Goal: Communication & Community: Ask a question

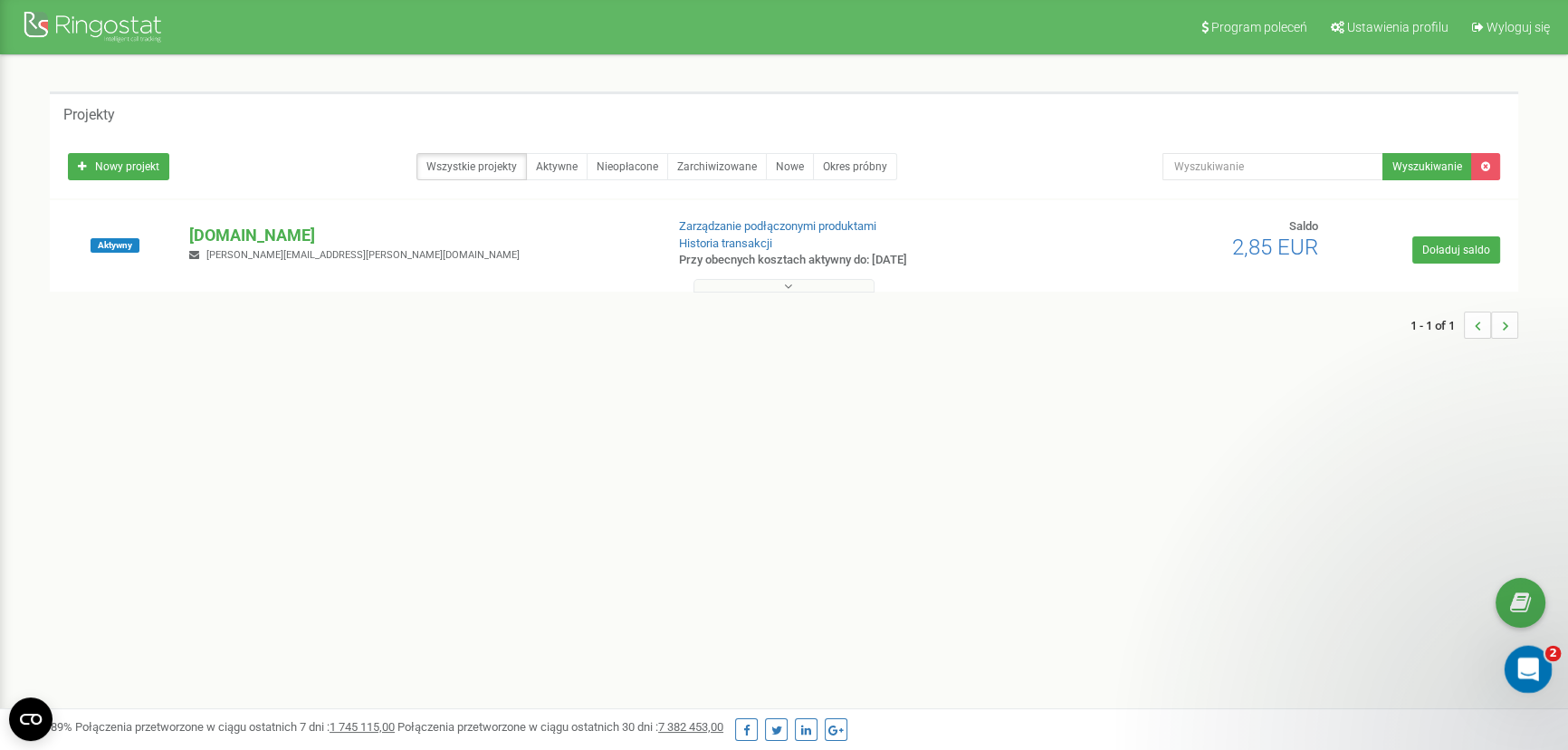
click at [1535, 661] on icon "Otwórz komunikator Intercom" at bounding box center [1526, 667] width 30 height 30
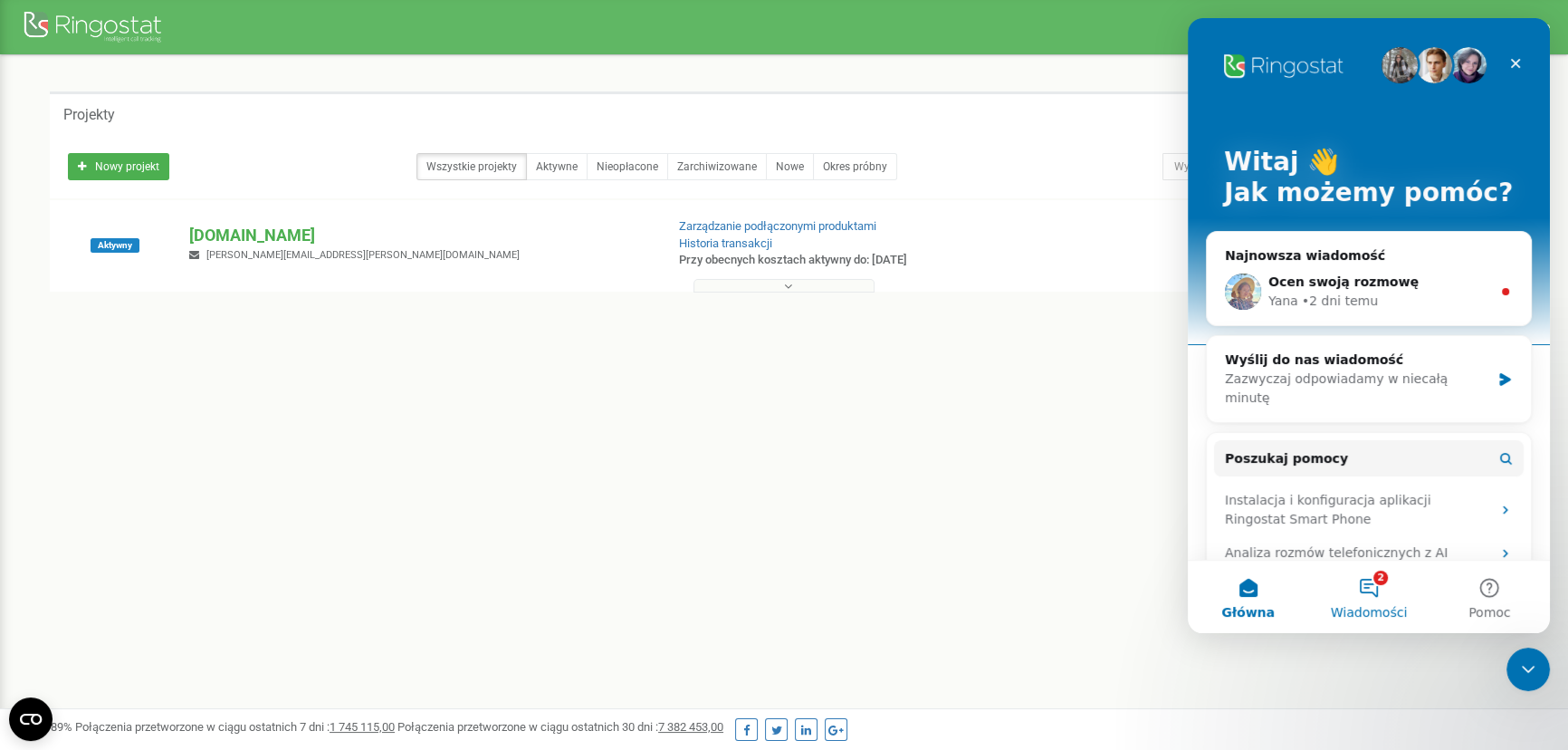
click at [1381, 602] on button "2 Wiadomości" at bounding box center [1369, 596] width 121 height 73
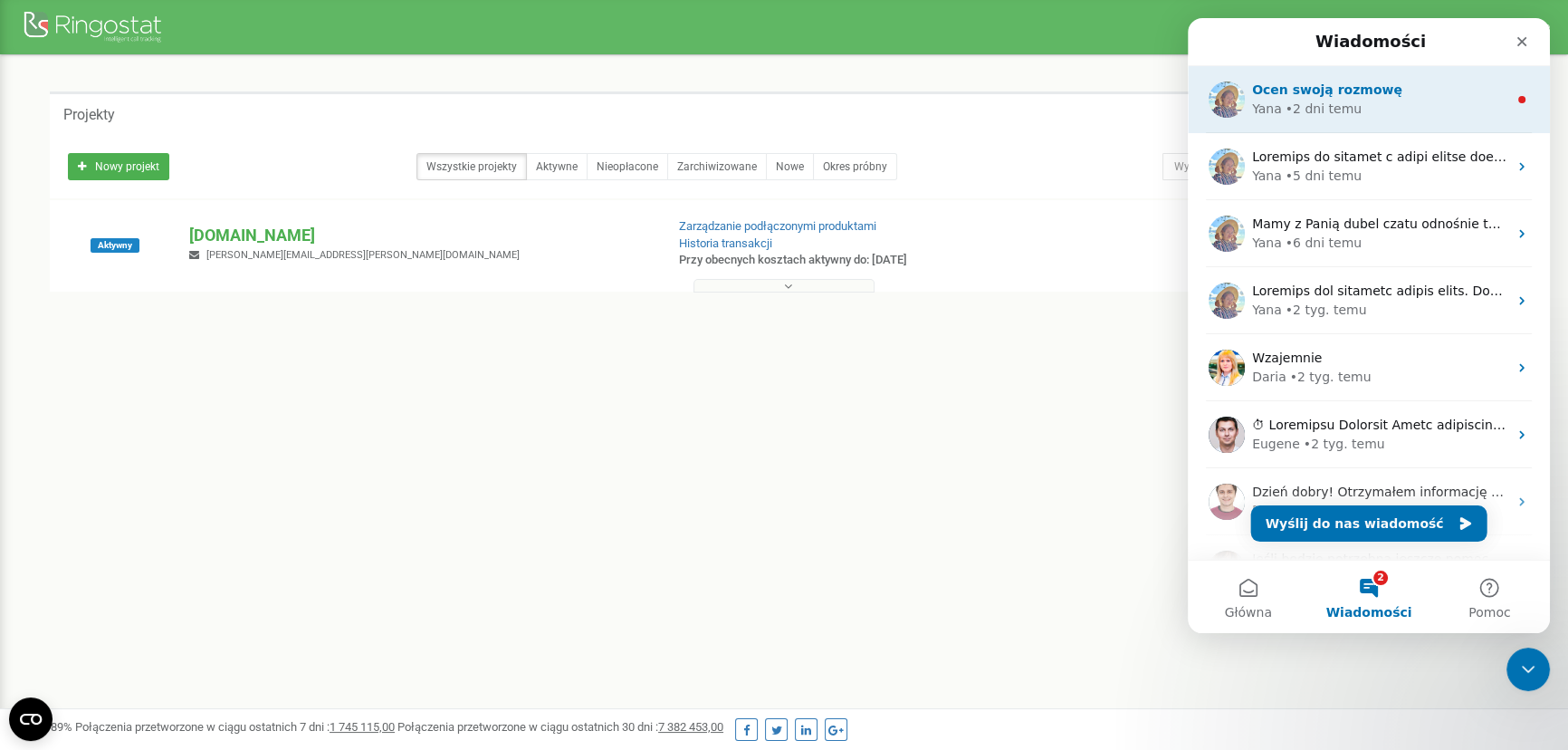
click at [1378, 104] on div "Yana • [DATE]" at bounding box center [1379, 109] width 255 height 19
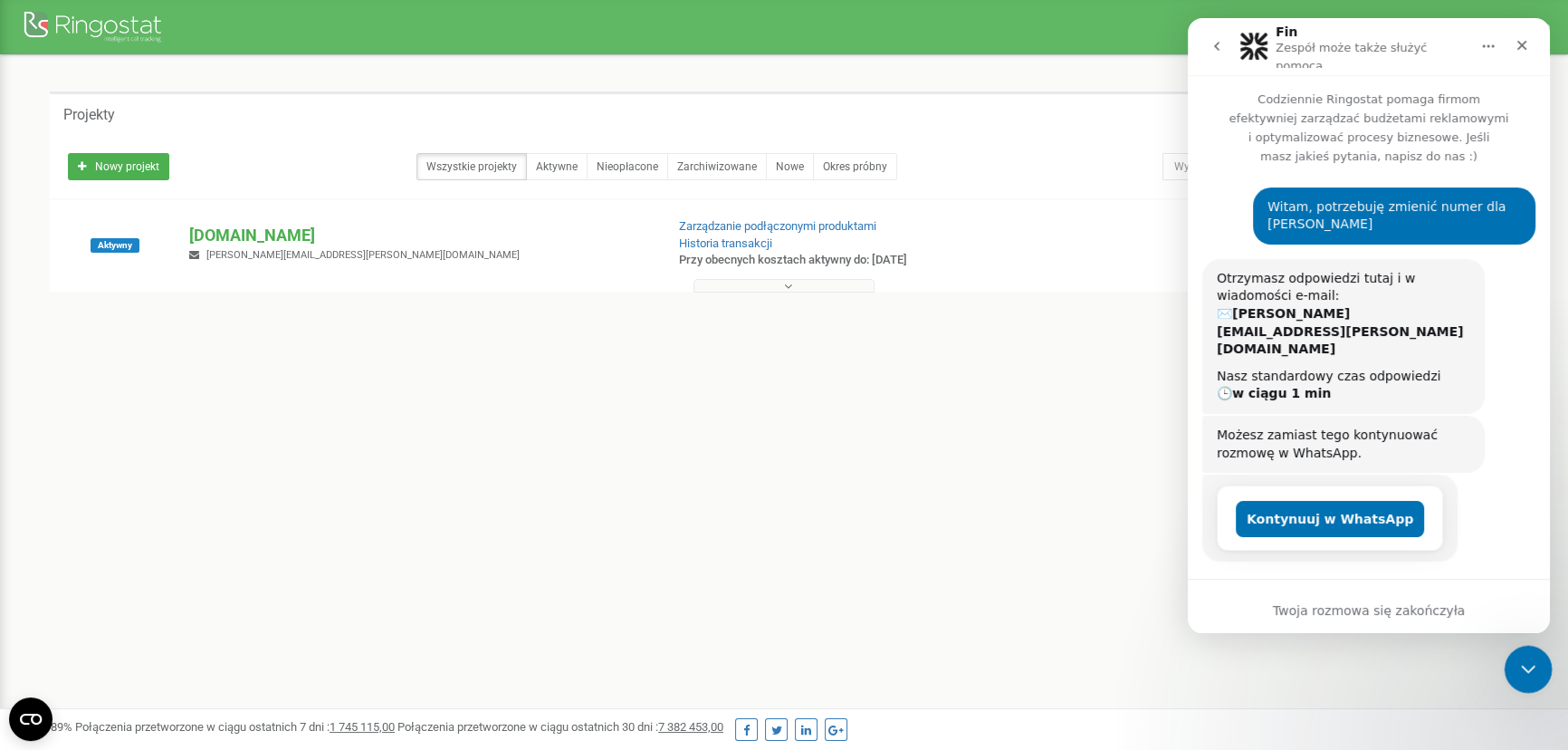
scroll to position [87, 0]
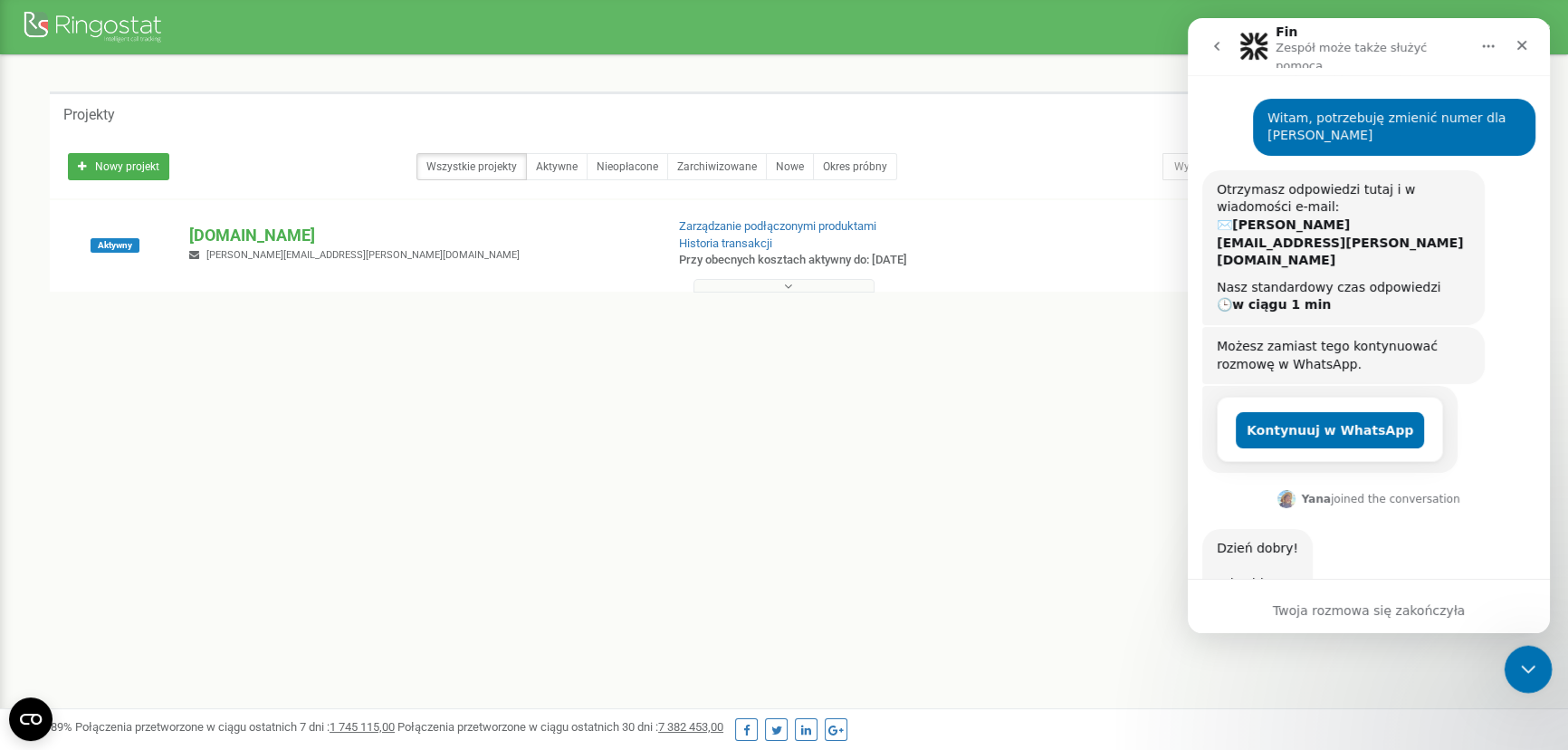
click at [1529, 661] on icon "Zamknij komunikator Intercom" at bounding box center [1526, 666] width 22 height 22
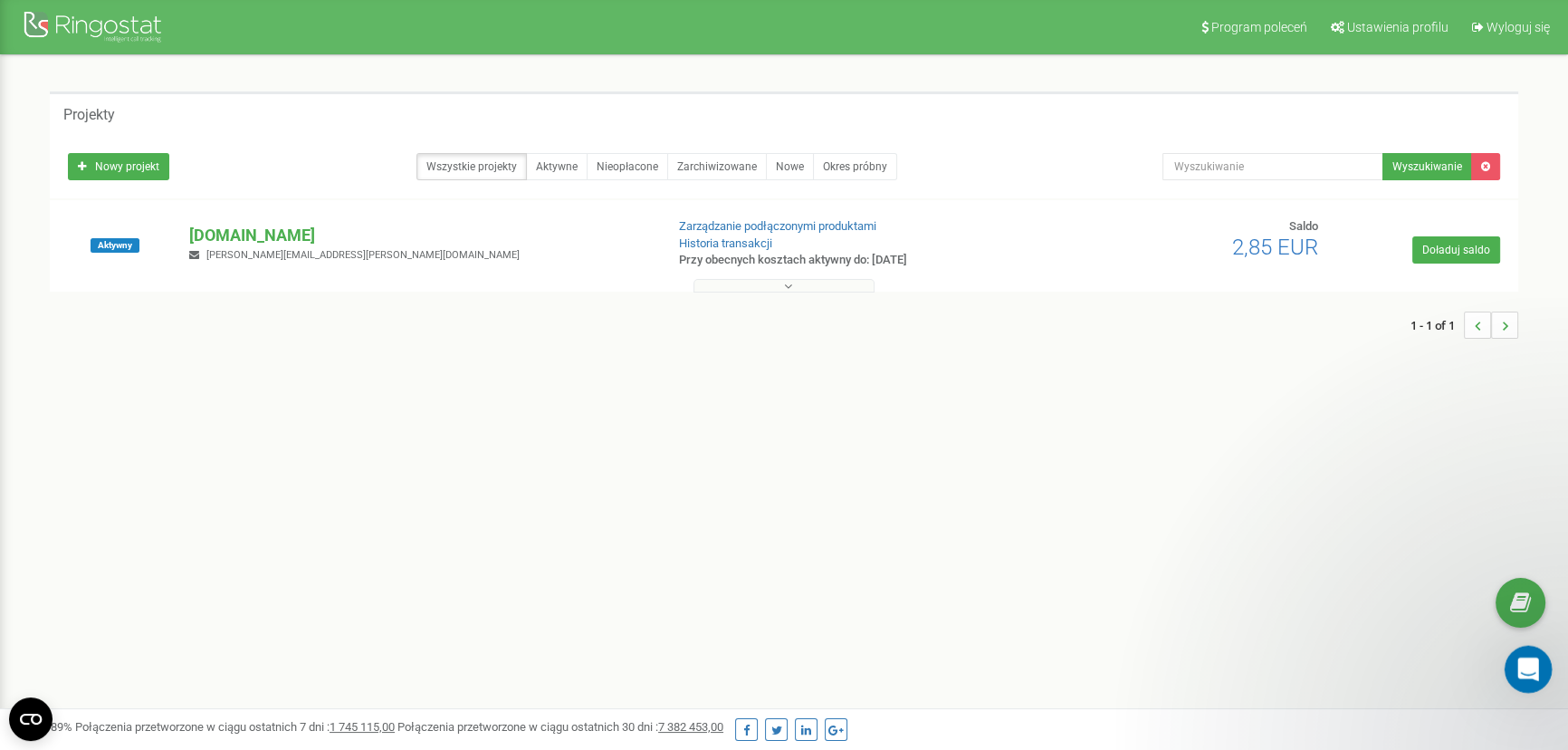
scroll to position [1681, 0]
click at [1529, 661] on icon "Otwórz komunikator Intercom" at bounding box center [1526, 667] width 30 height 30
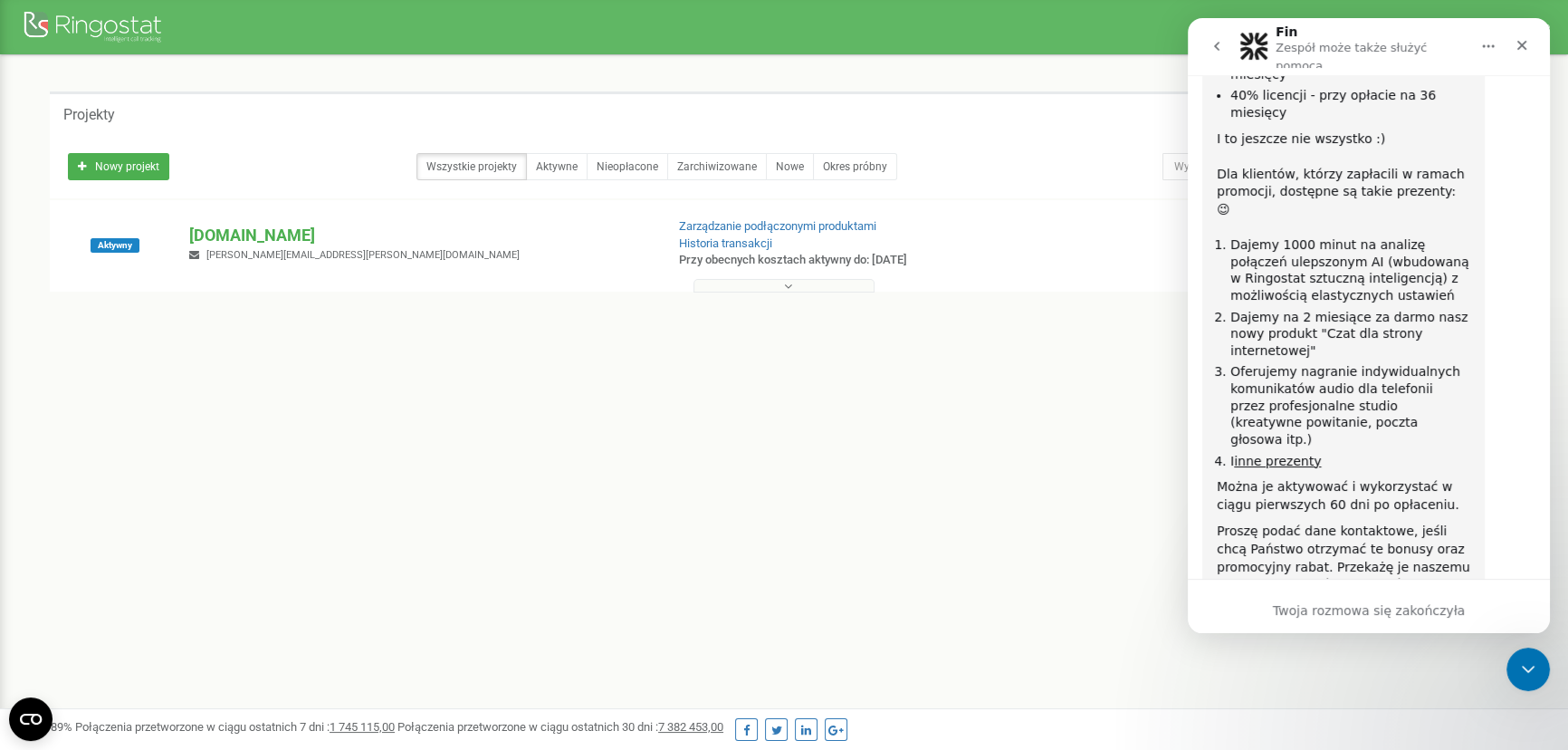
scroll to position [2713, 0]
click at [1205, 40] on button "go back" at bounding box center [1217, 46] width 34 height 34
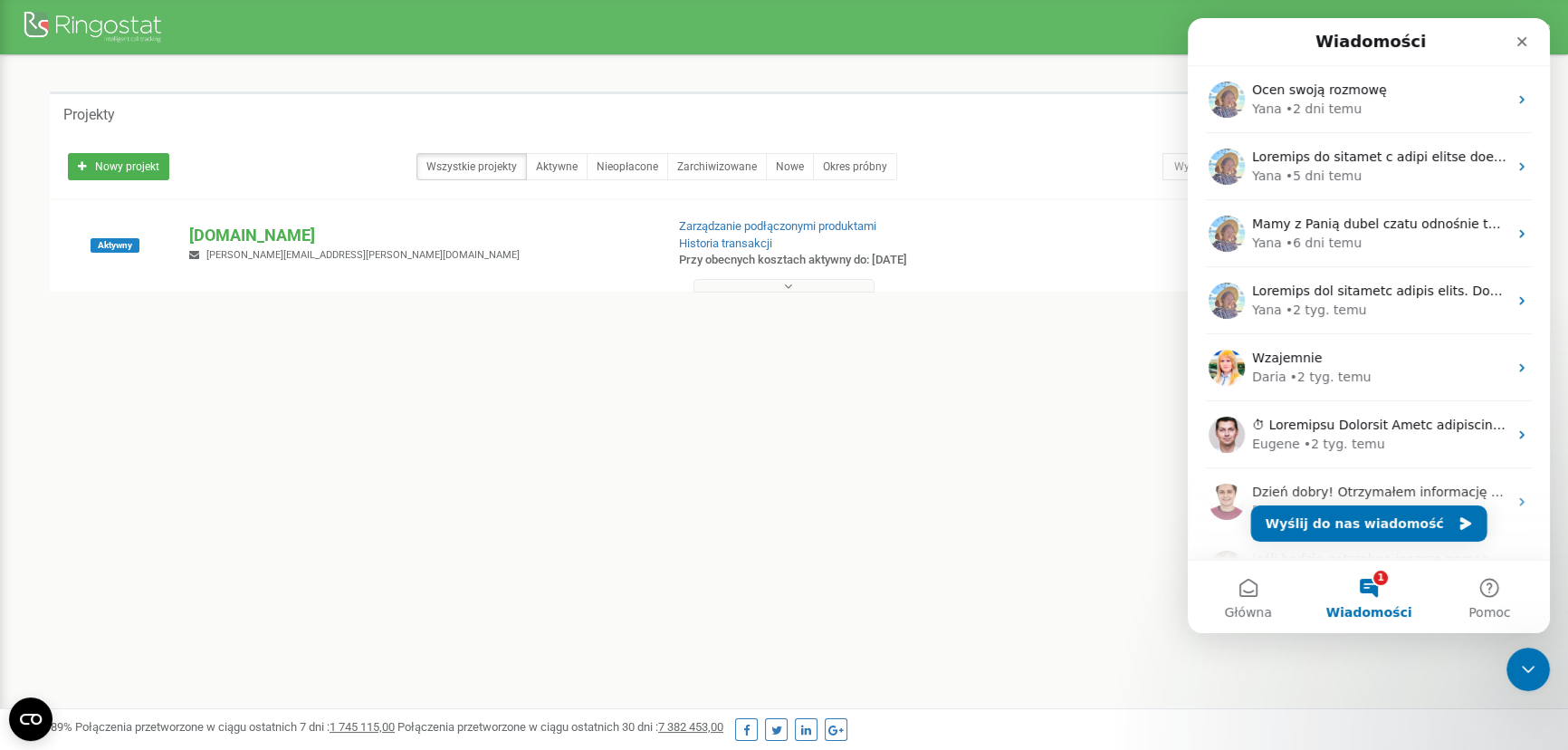
scroll to position [0, 0]
click at [1360, 533] on button "Wyślij do nas wiadomość" at bounding box center [1369, 523] width 236 height 36
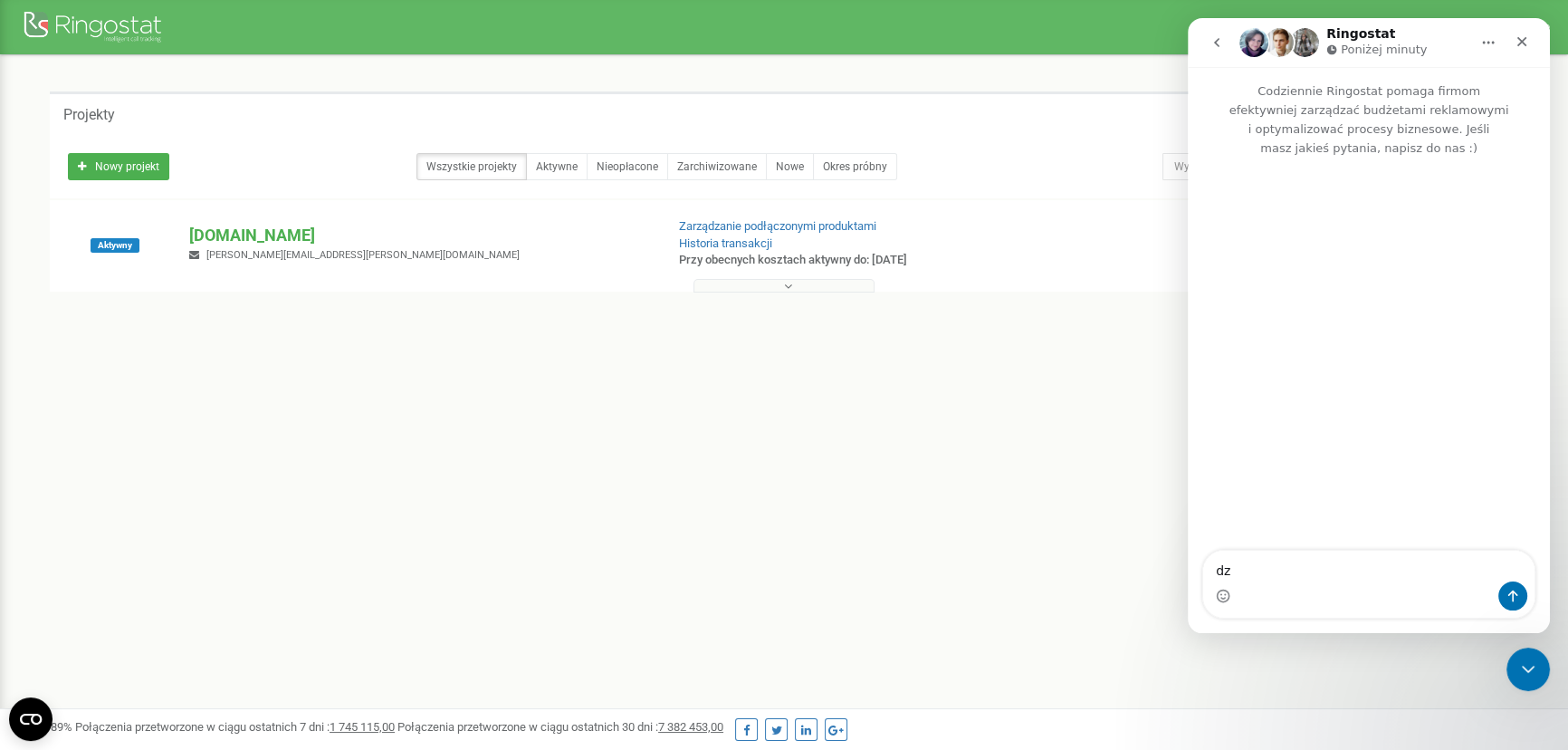
type textarea "d"
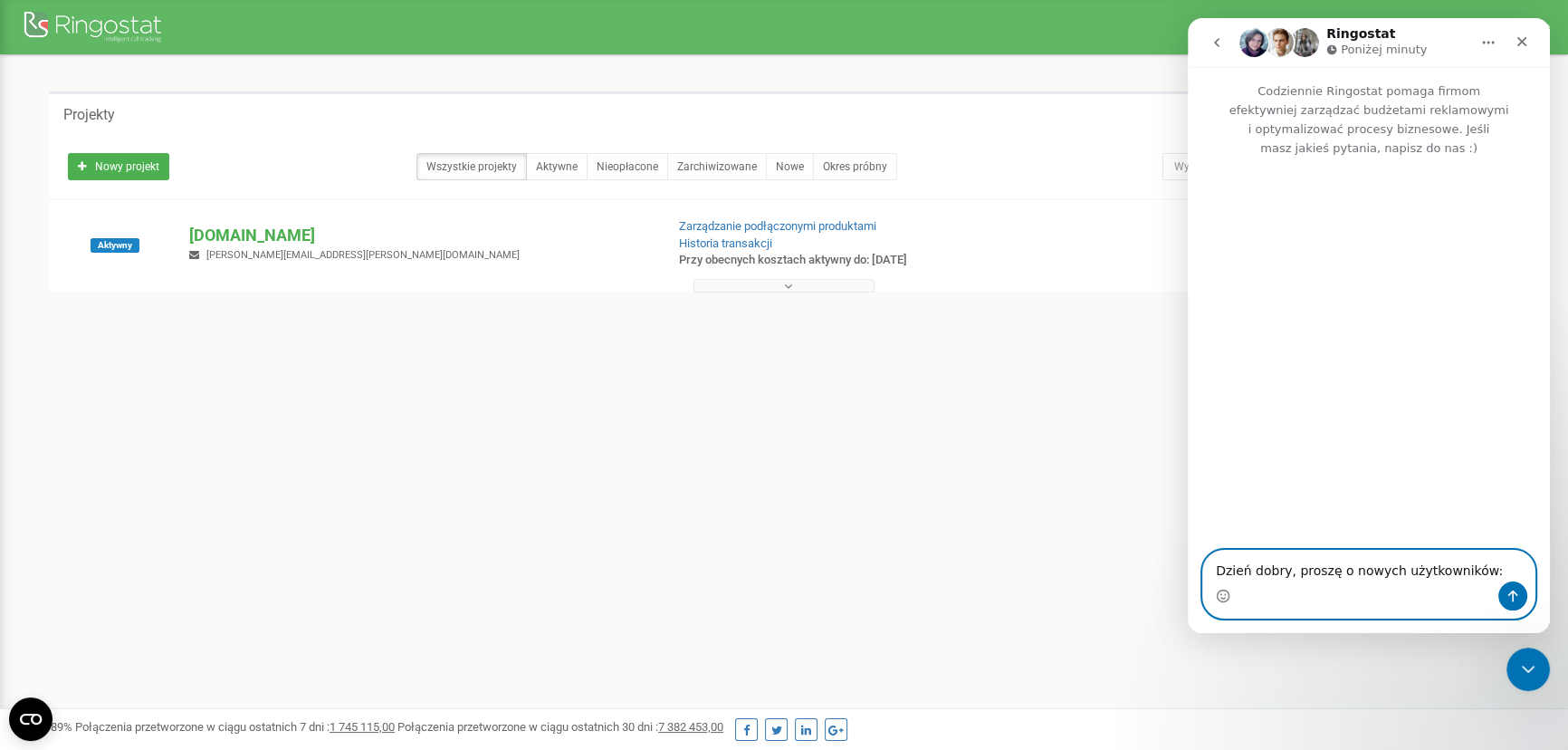
paste textarea "[PERSON_NAME] [PERSON_NAME]"
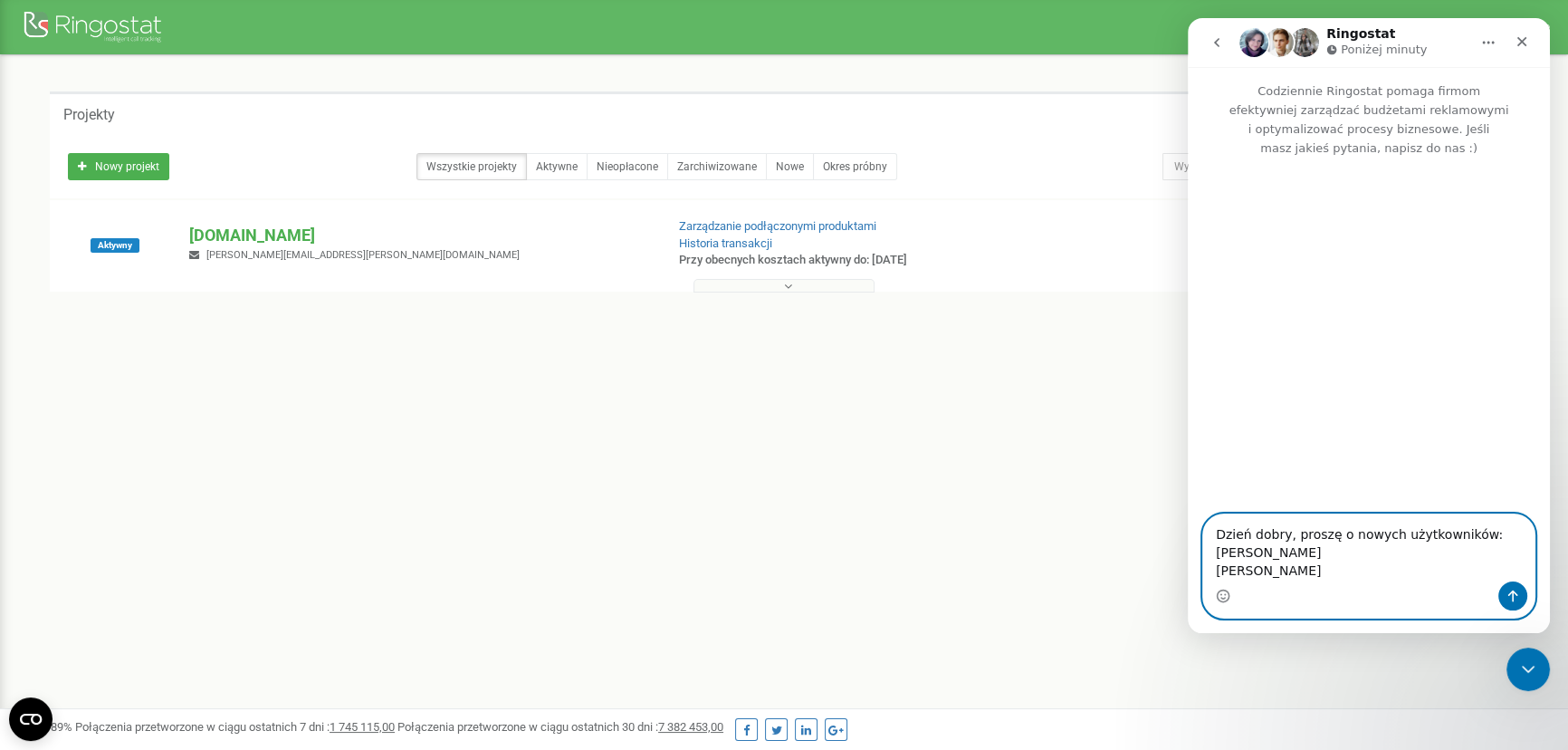
click at [1261, 569] on textarea "Dzień dobry, proszę o nowych użytkowników: [PERSON_NAME] [PERSON_NAME]" at bounding box center [1369, 548] width 331 height 67
click at [1342, 573] on textarea "Dzień dobry, proszę o nowych użytkowników: [PERSON_NAME] [PERSON_NAME]" at bounding box center [1369, 548] width 331 height 67
paste textarea "[EMAIL_ADDRESS][DOMAIN_NAME]"
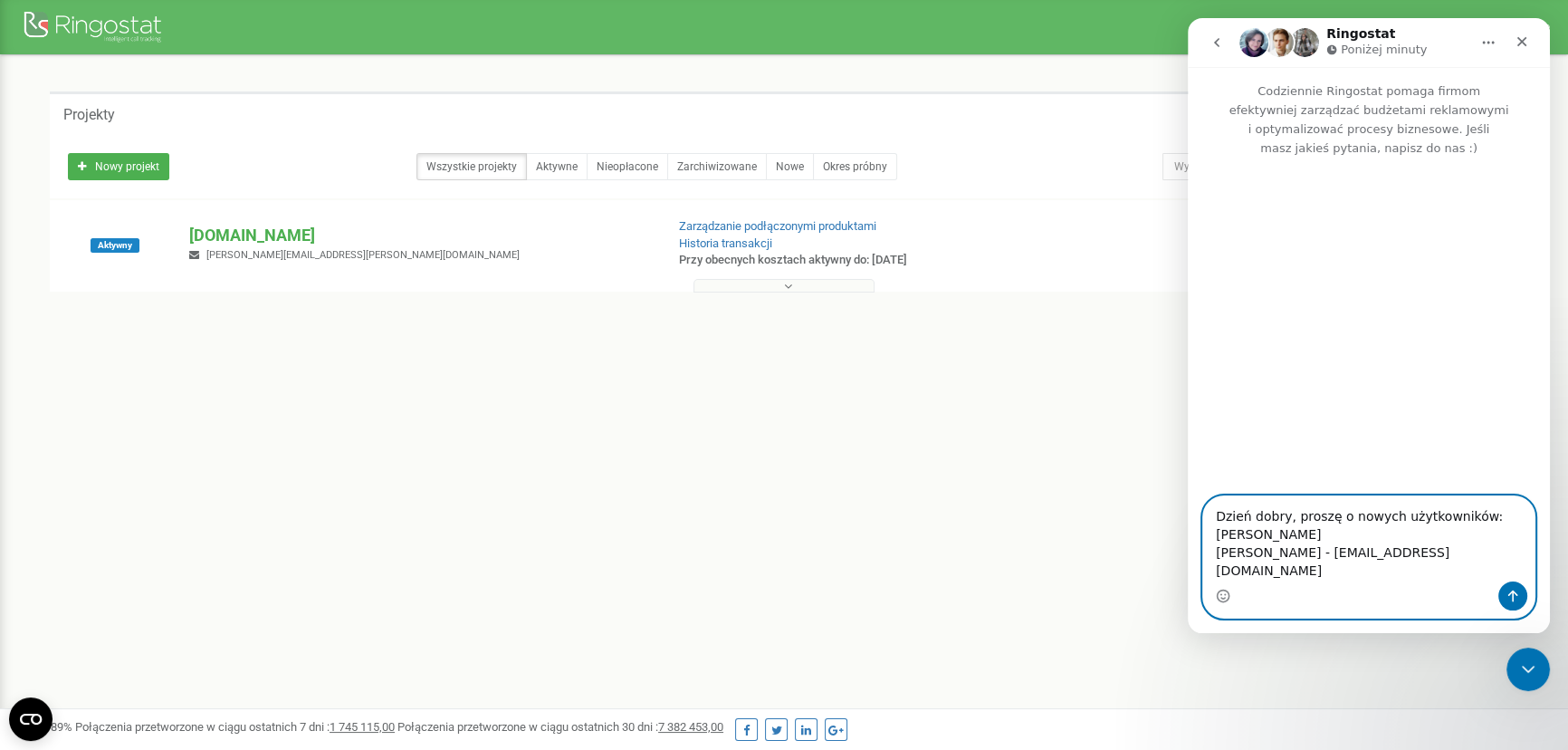
click at [1311, 552] on textarea "Dzień dobry, proszę o nowych użytkowników: [PERSON_NAME] [PERSON_NAME] - [EMAIL…" at bounding box center [1369, 538] width 331 height 85
click at [1354, 556] on textarea "Dzień dobry, proszę o nowych użytkowników: [PERSON_NAME] [PERSON_NAME] - [EMAIL…" at bounding box center [1369, 538] width 331 height 85
paste textarea "[EMAIL_ADDRESS][DOMAIN_NAME]"
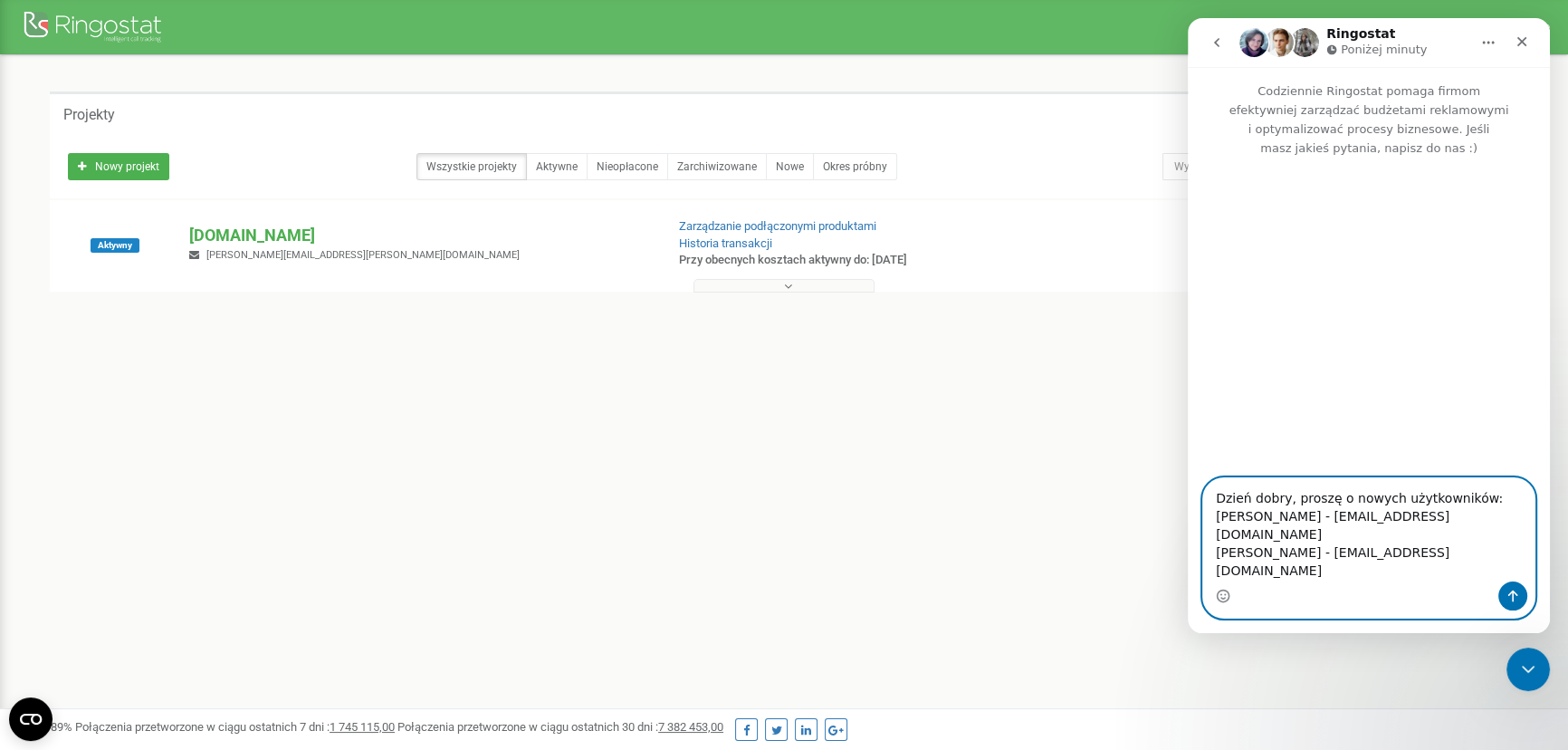
type textarea "Dzień dobry, proszę o nowych użytkowników: [PERSON_NAME] - [EMAIL_ADDRESS][DOMA…"
click at [1510, 593] on icon "Wyślij wiadomość…" at bounding box center [1513, 596] width 10 height 12
